Goal: Information Seeking & Learning: Check status

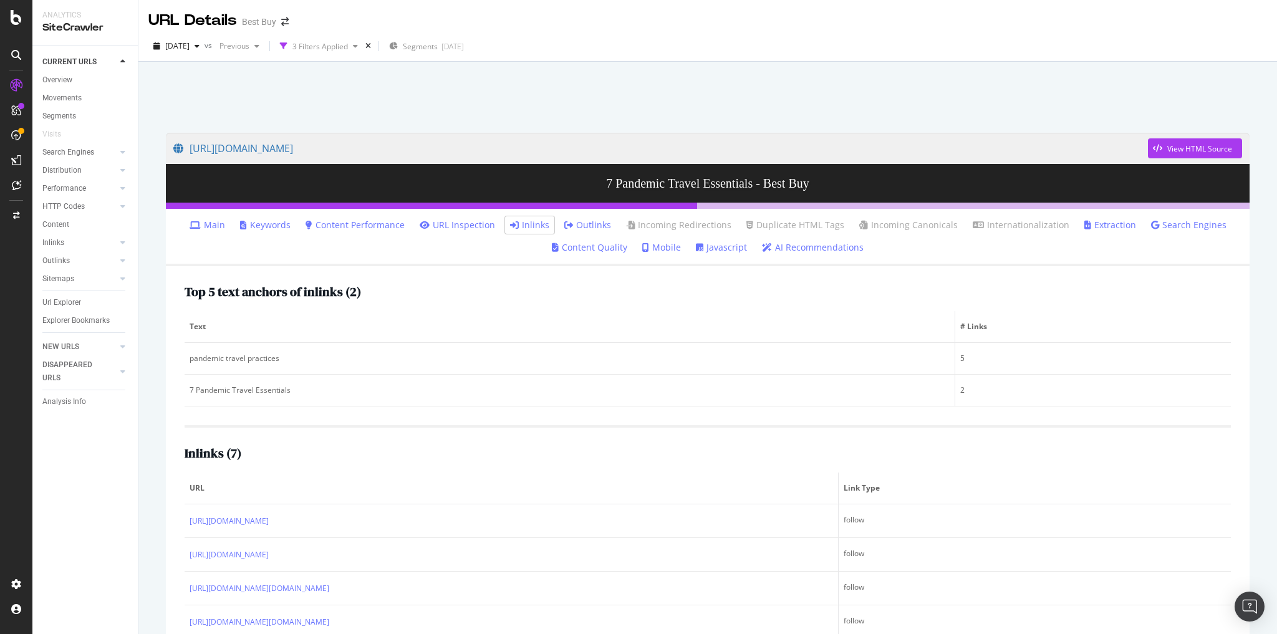
scroll to position [145, 0]
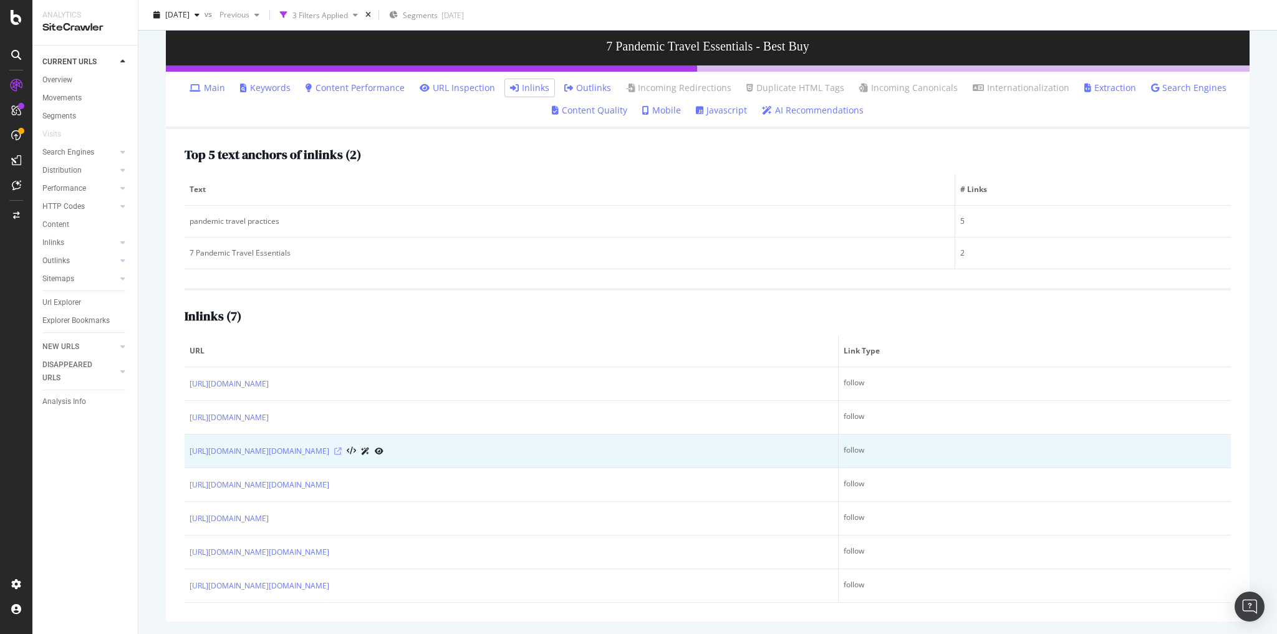
click at [342, 448] on icon at bounding box center [337, 451] width 7 height 7
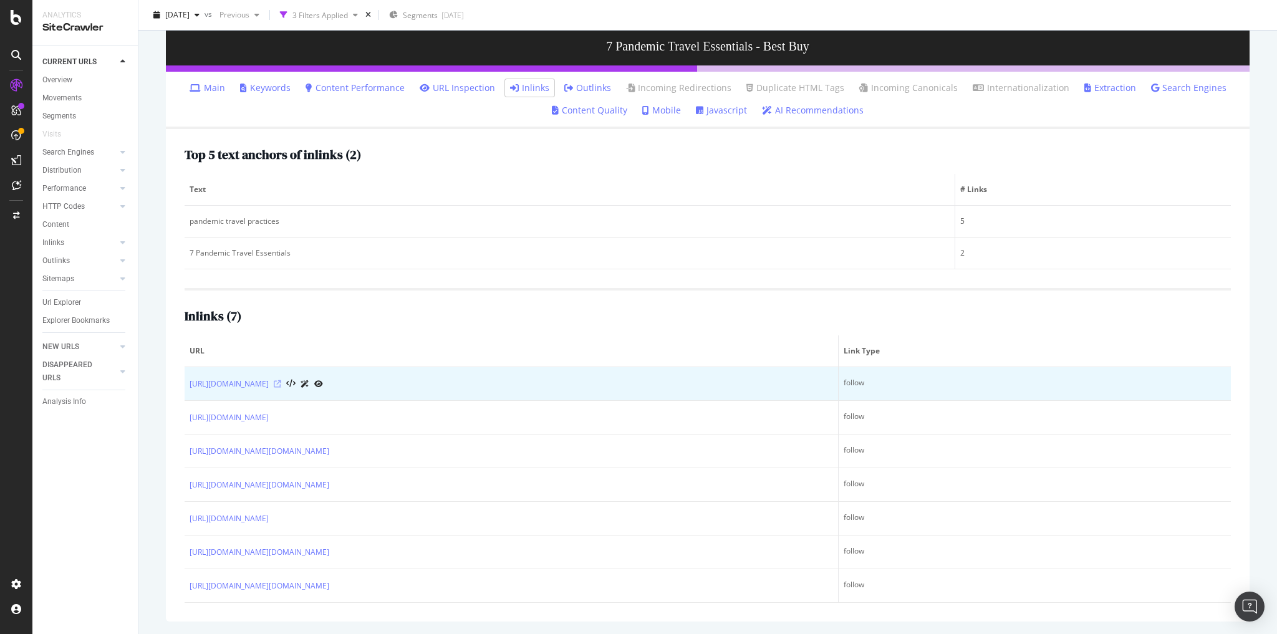
click at [281, 380] on icon at bounding box center [277, 383] width 7 height 7
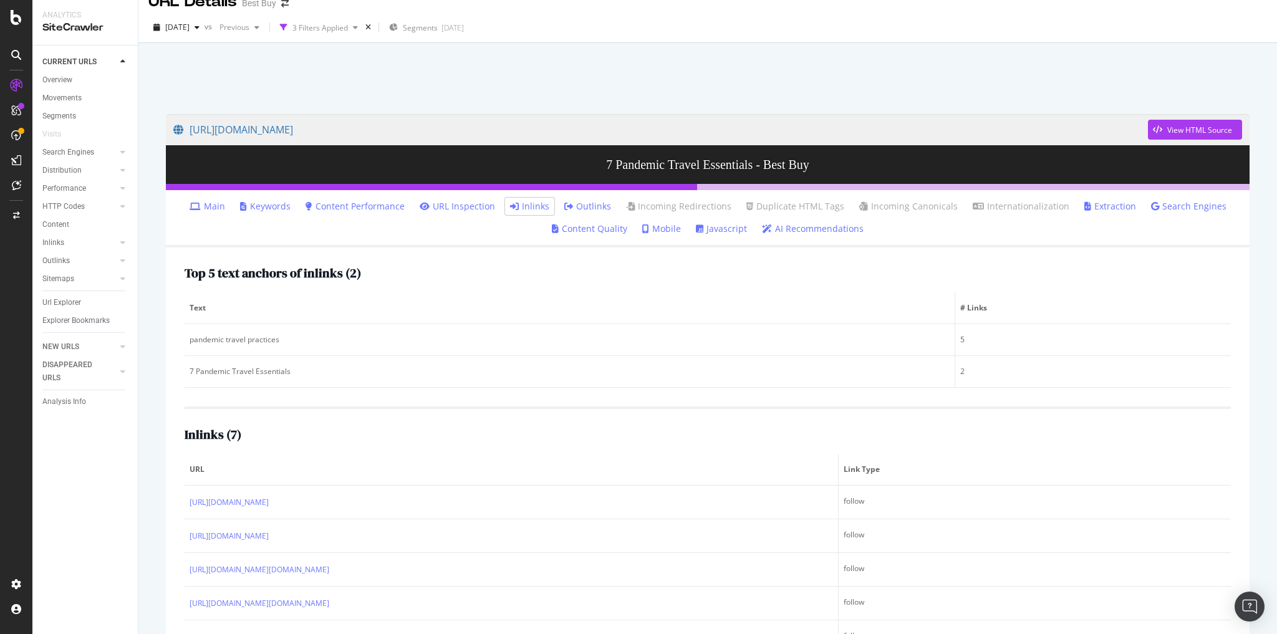
scroll to position [0, 0]
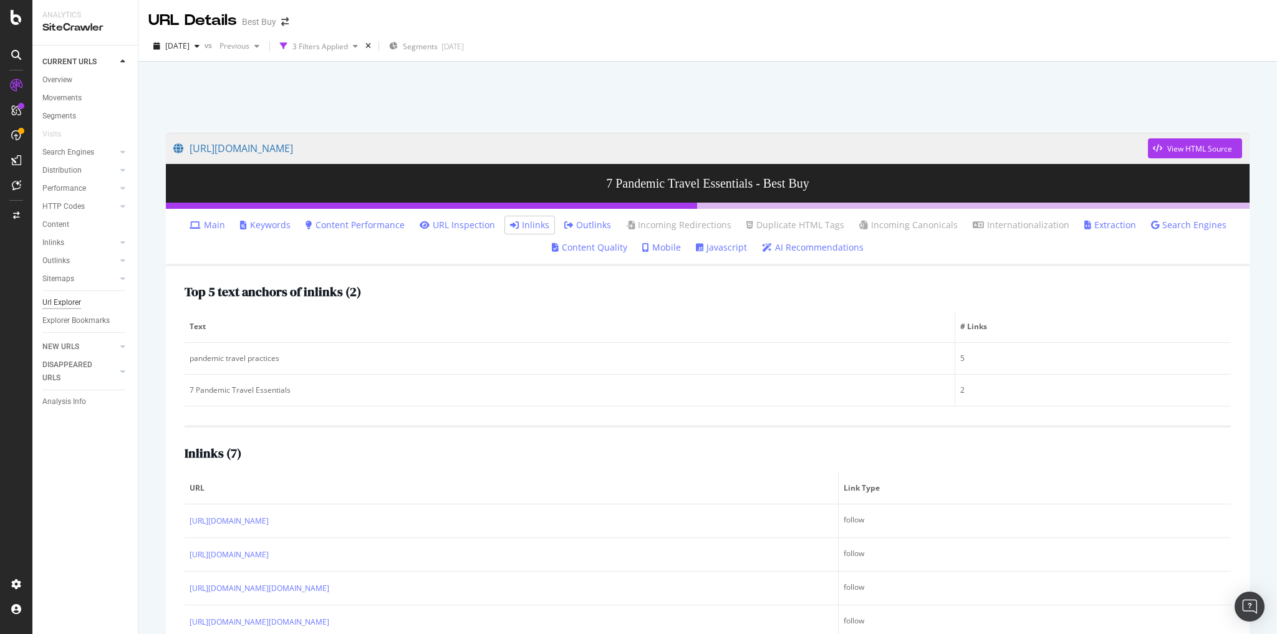
click at [74, 300] on div "Url Explorer" at bounding box center [61, 302] width 39 height 13
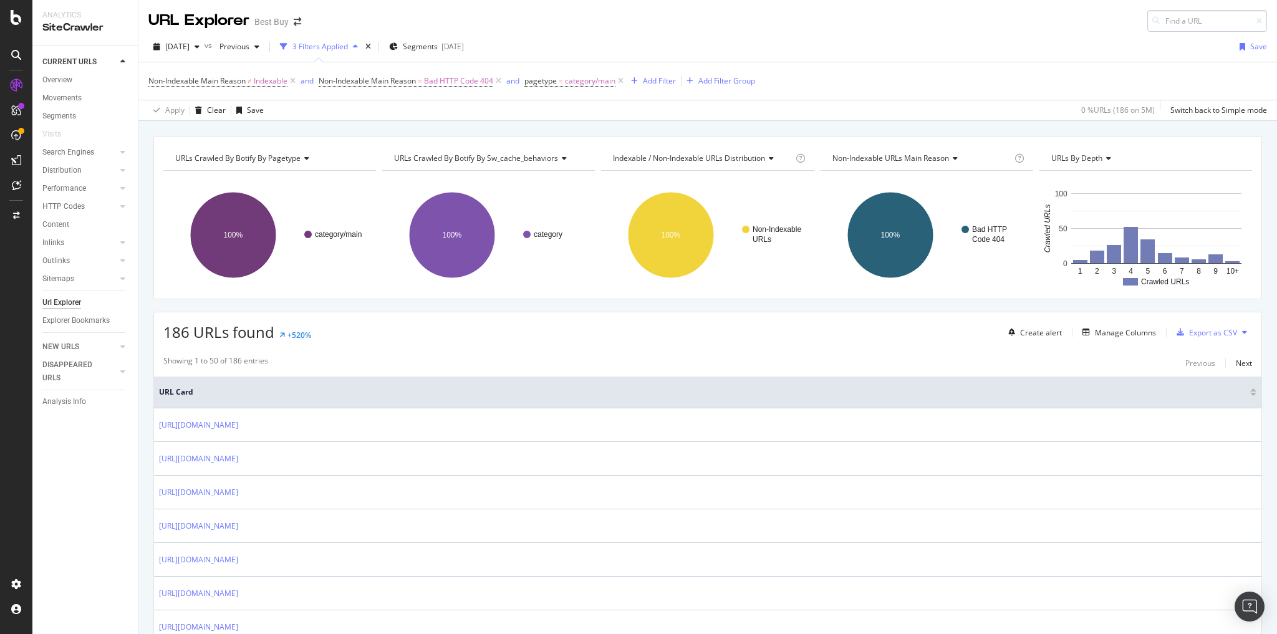
click at [1166, 22] on input at bounding box center [1207, 21] width 120 height 22
type input "pcmcat1635264204193"
click at [1093, 41] on div "https://www.bestbuy.com/discover-learn/how-to-choose-the-best-type-of-personal-…" at bounding box center [1133, 36] width 239 height 11
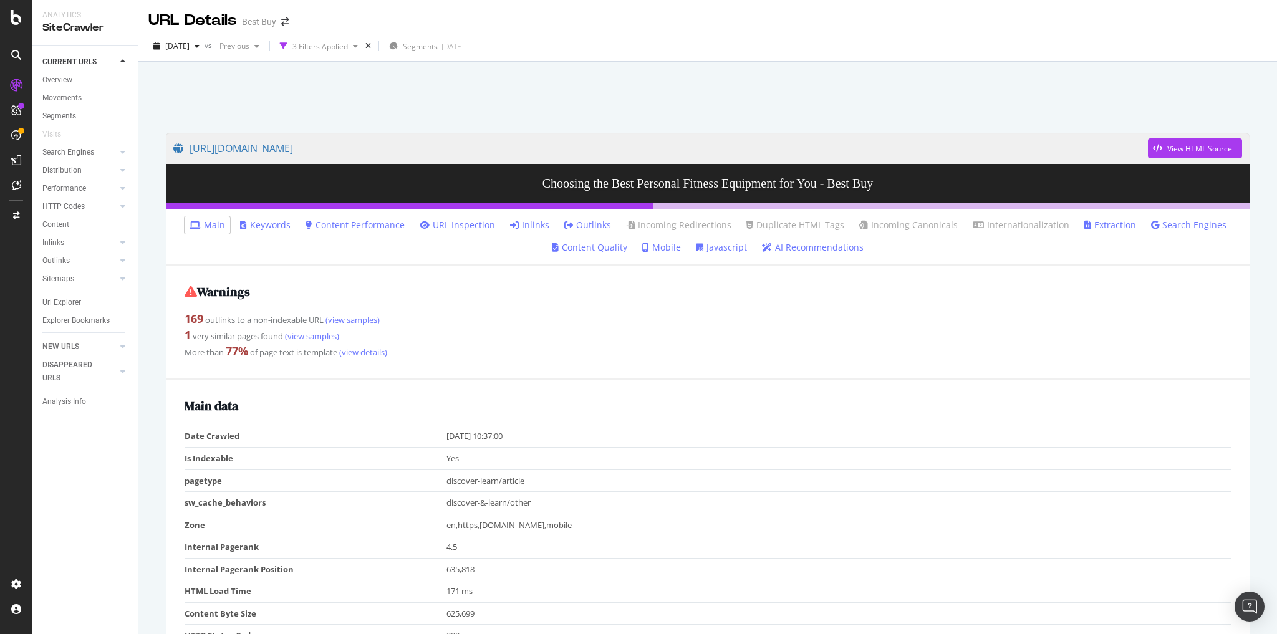
click at [540, 224] on link "Inlinks" at bounding box center [529, 225] width 39 height 12
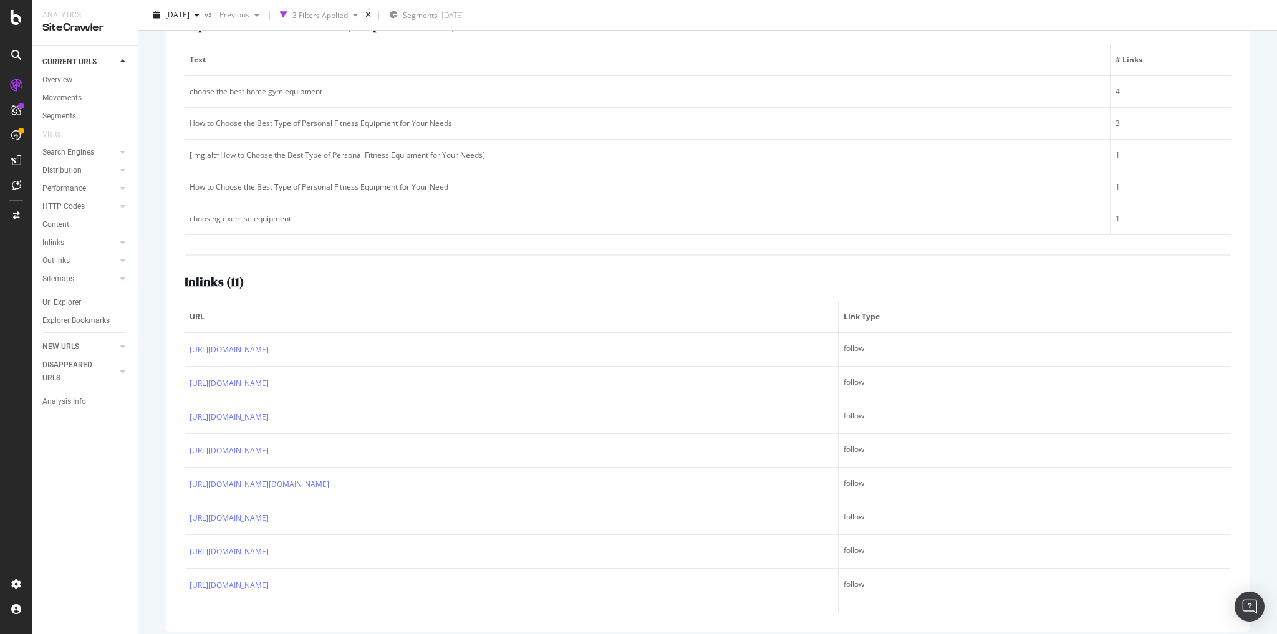
scroll to position [274, 0]
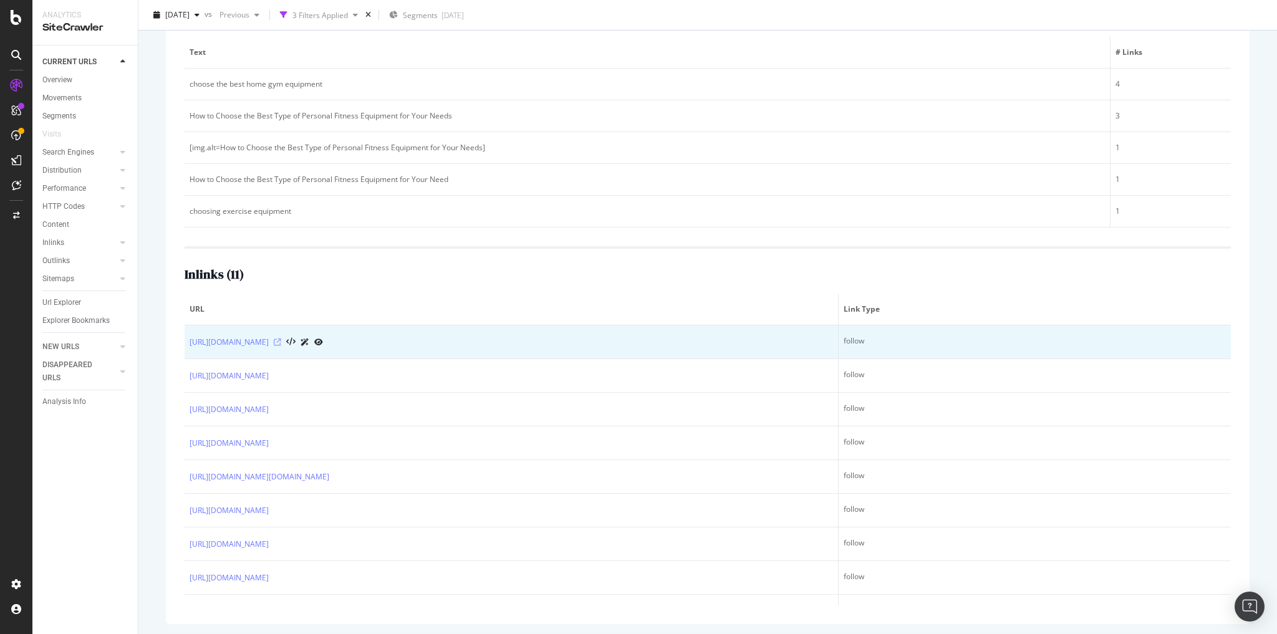
click at [281, 340] on icon at bounding box center [277, 342] width 7 height 7
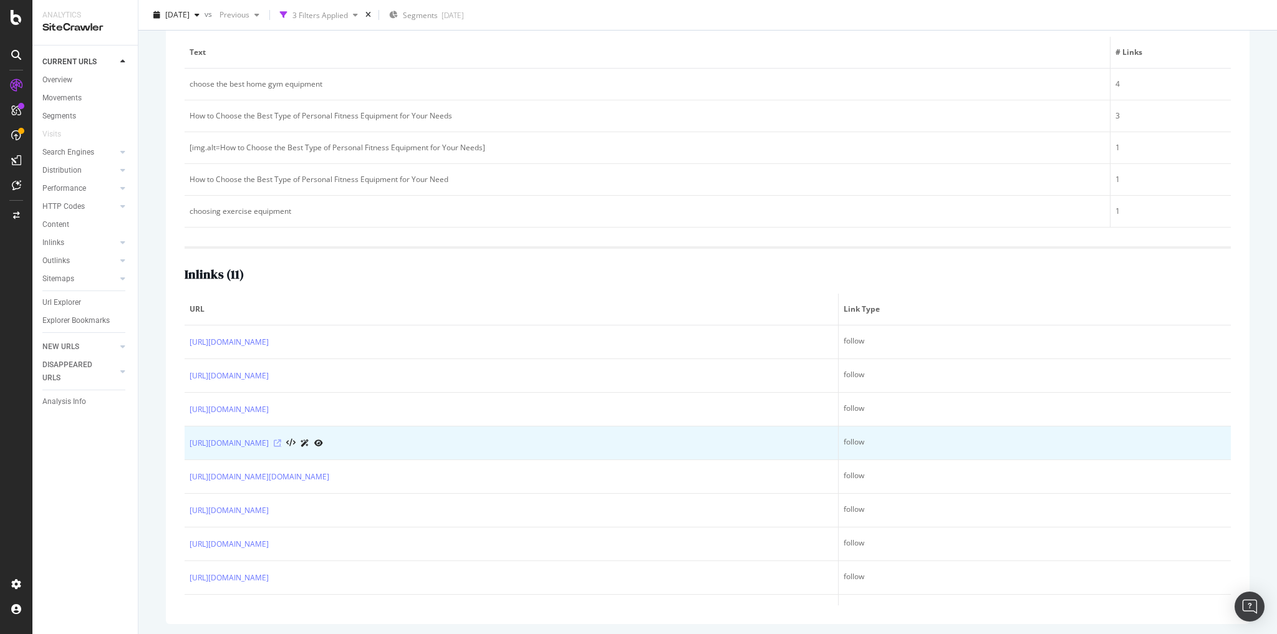
click at [281, 440] on icon at bounding box center [277, 443] width 7 height 7
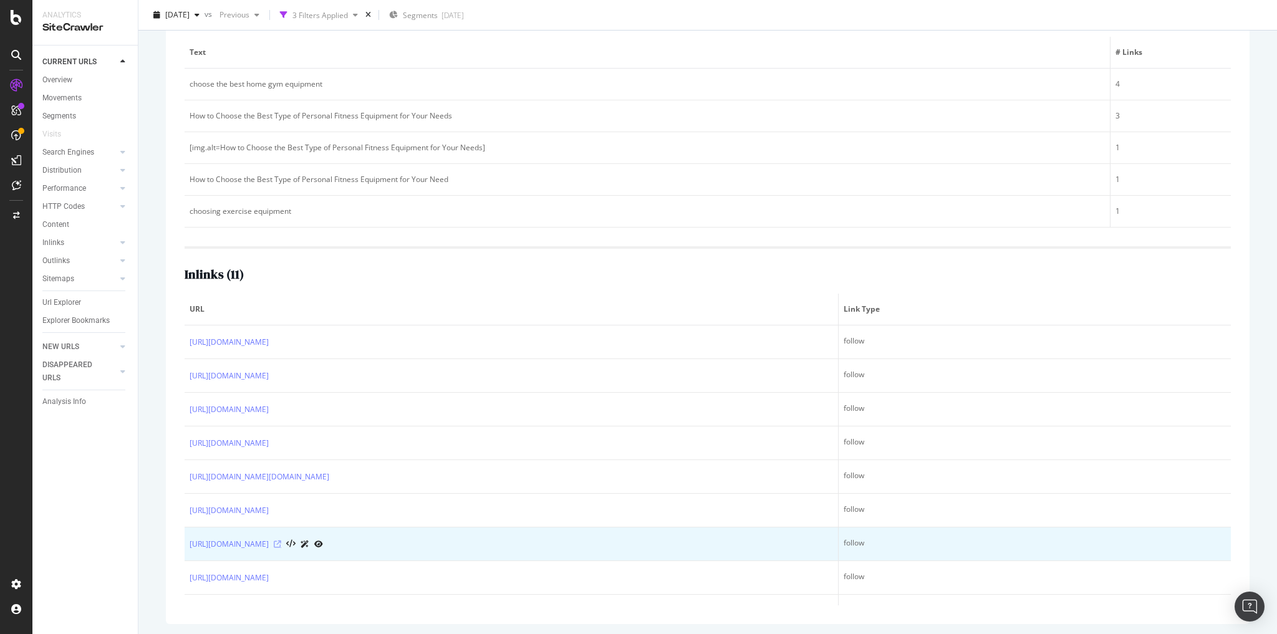
click at [281, 541] on icon at bounding box center [277, 544] width 7 height 7
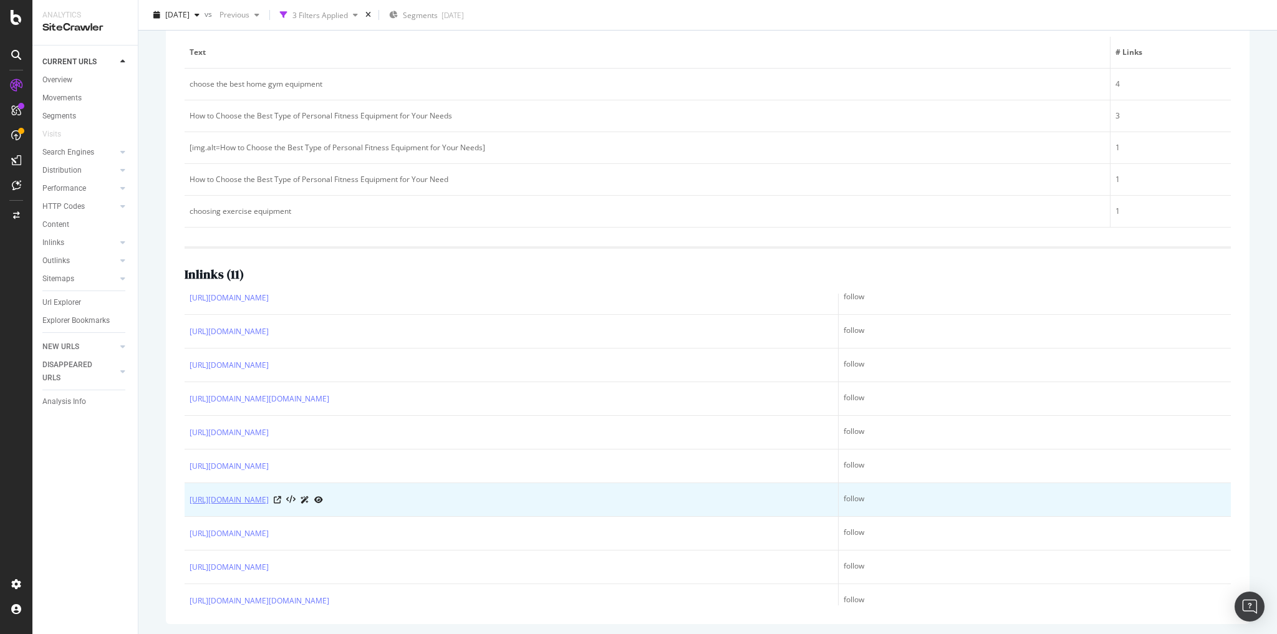
scroll to position [87, 0]
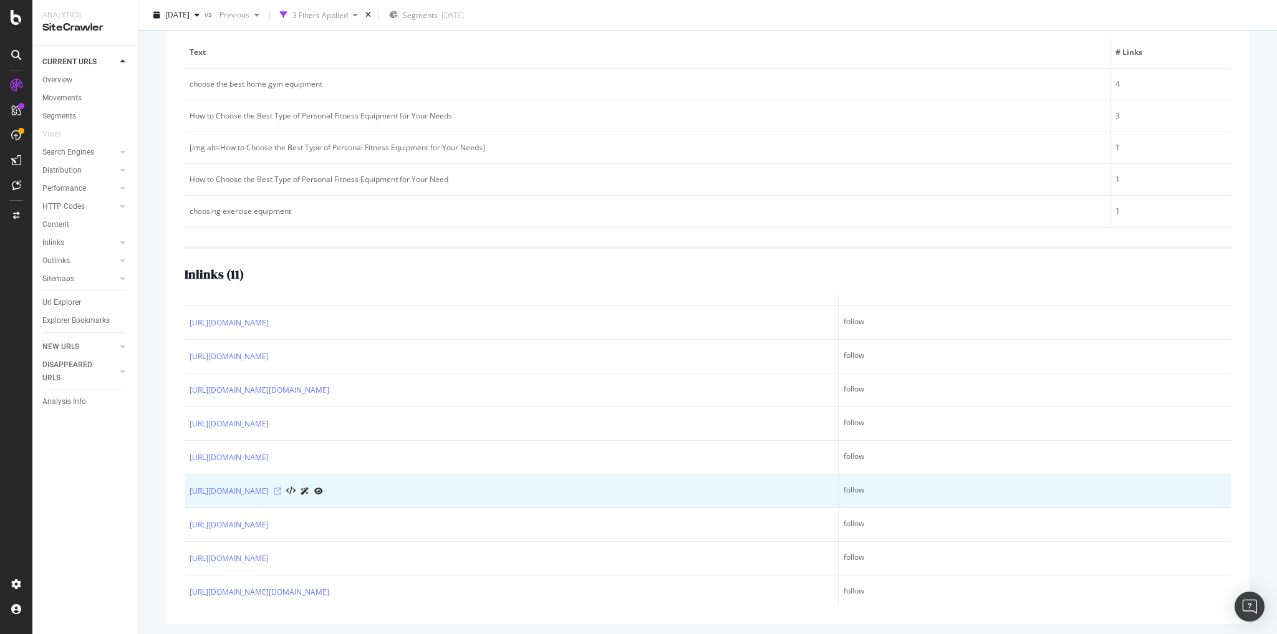
click at [281, 488] on icon at bounding box center [277, 491] width 7 height 7
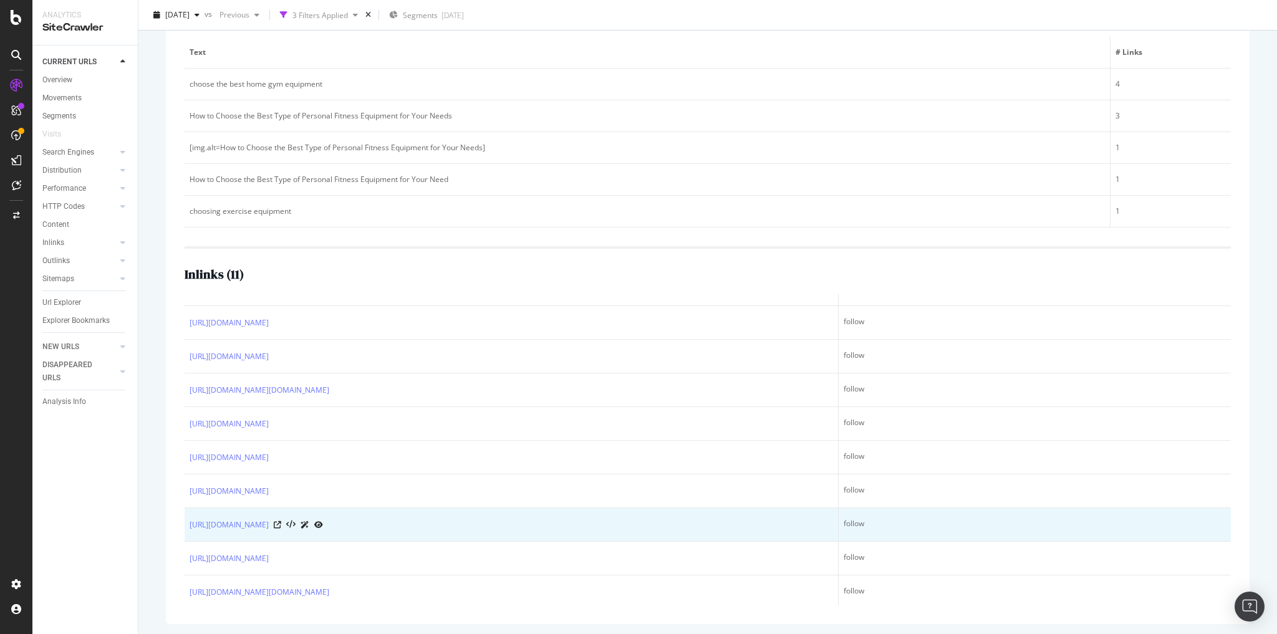
click at [323, 520] on div at bounding box center [298, 524] width 49 height 13
click at [281, 521] on icon at bounding box center [277, 524] width 7 height 7
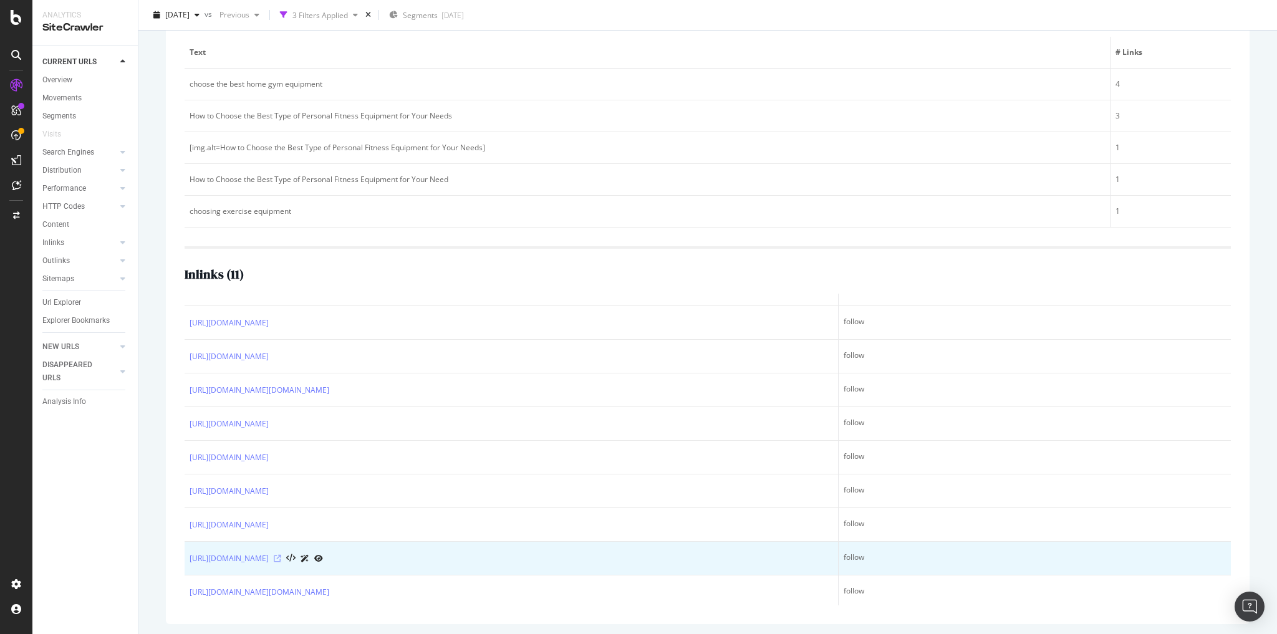
click at [281, 555] on icon at bounding box center [277, 558] width 7 height 7
